Goal: Find specific page/section: Find specific page/section

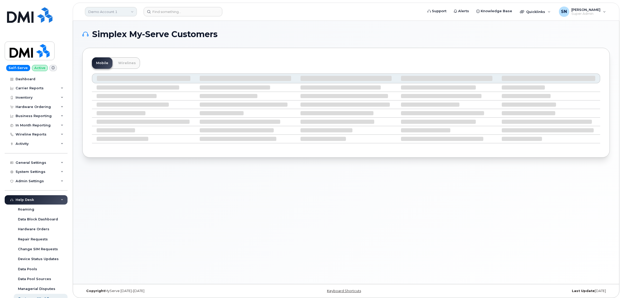
click at [116, 8] on link "Demo Account 1" at bounding box center [111, 11] width 52 height 9
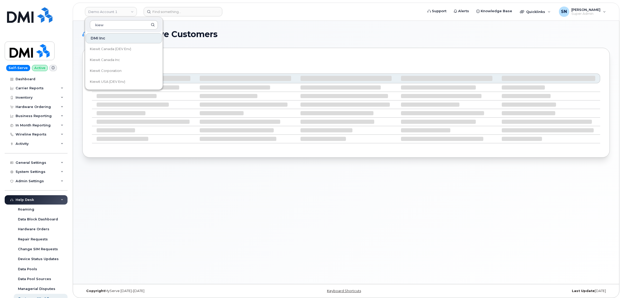
type input "kiew"
click at [115, 56] on link "Kiewit Canada Inc" at bounding box center [124, 60] width 76 height 10
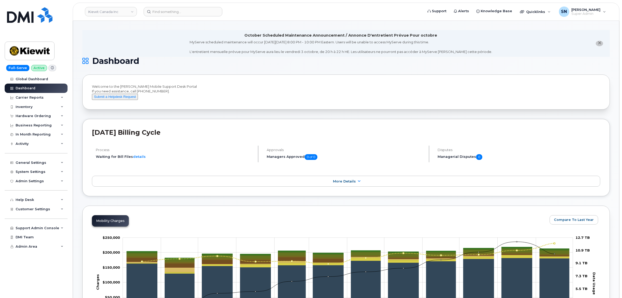
click at [600, 42] on icon "close notification" at bounding box center [599, 42] width 3 height 3
